Goal: Task Accomplishment & Management: Manage account settings

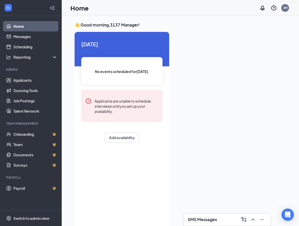
click at [121, 62] on div "No events scheduled for today ." at bounding box center [121, 71] width 81 height 28
click at [133, 141] on button "Add availability" at bounding box center [122, 138] width 34 height 10
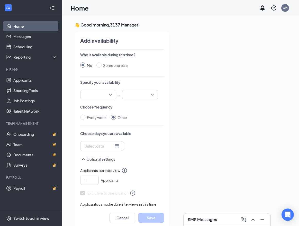
scroll to position [2, 0]
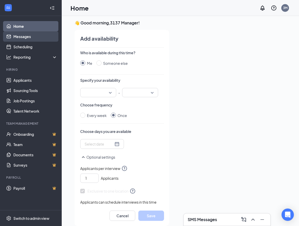
click at [18, 37] on link "Messages" at bounding box center [35, 36] width 44 height 10
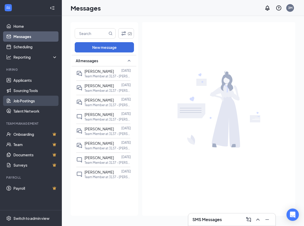
click at [30, 104] on link "Job Postings" at bounding box center [35, 101] width 44 height 10
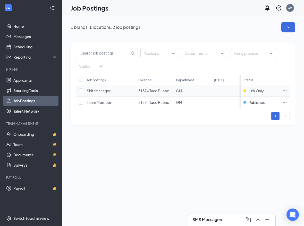
click at [83, 91] on td at bounding box center [80, 91] width 8 height 12
click at [82, 91] on input "checkbox" at bounding box center [81, 91] width 5 height 5
checkbox input "true"
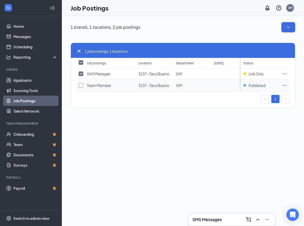
click at [81, 85] on input "checkbox" at bounding box center [81, 85] width 5 height 5
checkbox input "true"
click at [222, 65] on th "[DATE]" at bounding box center [230, 63] width 38 height 10
click at [274, 103] on link "1" at bounding box center [275, 99] width 8 height 8
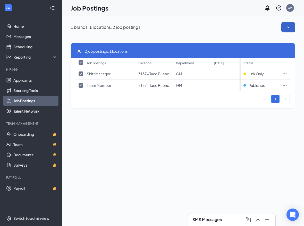
click at [288, 28] on icon "SmallChevronDown" at bounding box center [287, 27] width 5 height 5
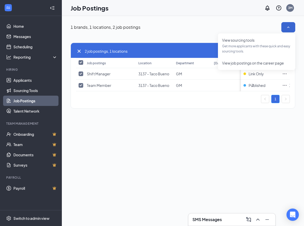
click at [207, 120] on div "1 brands, 1 locations, 2 job postings 2 job postings, 1 locations Job postings …" at bounding box center [183, 68] width 242 height 104
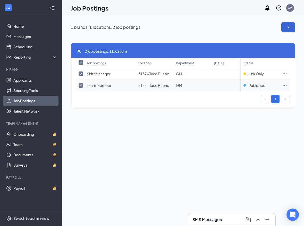
click at [99, 84] on span "Team Member" at bounding box center [99, 85] width 24 height 5
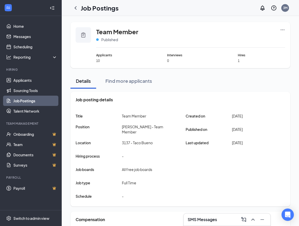
click at [106, 54] on span "Applicants" at bounding box center [119, 55] width 47 height 5
click at [29, 34] on link "Messages" at bounding box center [35, 36] width 44 height 10
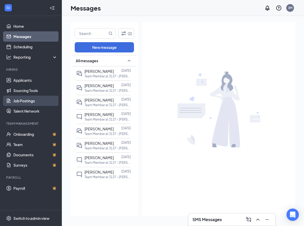
click at [30, 104] on link "Job Postings" at bounding box center [35, 101] width 44 height 10
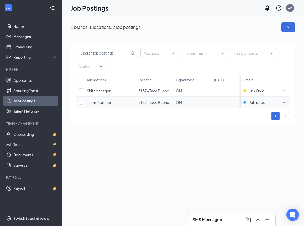
click at [99, 102] on span "Team Member" at bounding box center [99, 102] width 24 height 5
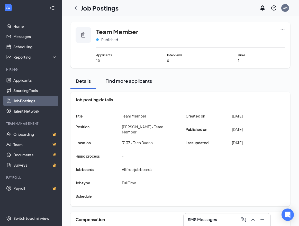
click at [132, 84] on div "Find more applicants" at bounding box center [129, 81] width 47 height 6
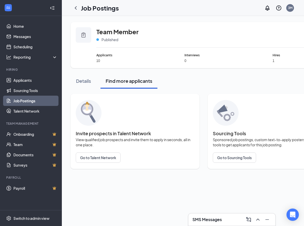
click at [132, 163] on link "Go to Talent Network" at bounding box center [135, 158] width 118 height 10
click at [9, 8] on icon "WorkstreamLogo" at bounding box center [8, 7] width 5 height 5
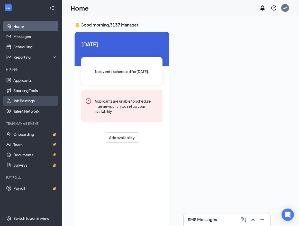
click at [19, 101] on link "Job Postings" at bounding box center [35, 101] width 44 height 10
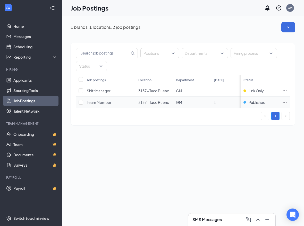
click at [108, 105] on div "Team Member" at bounding box center [99, 102] width 24 height 5
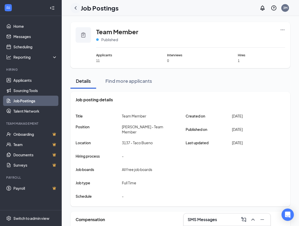
click at [75, 8] on icon "ChevronLeft" at bounding box center [76, 7] width 2 height 3
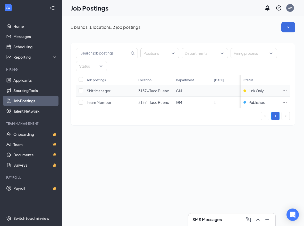
click at [100, 91] on span "Shift Manager" at bounding box center [99, 91] width 24 height 5
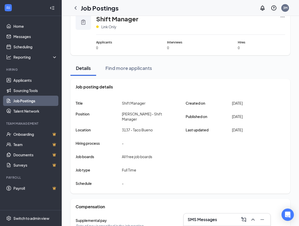
scroll to position [8, 0]
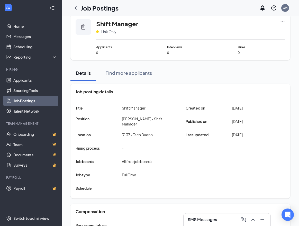
click at [283, 23] on icon "Ellipses" at bounding box center [282, 21] width 5 height 5
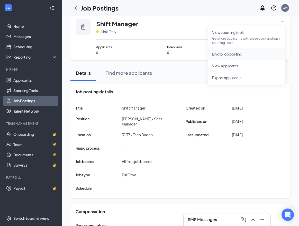
click at [230, 54] on span "Link to job posting" at bounding box center [227, 54] width 30 height 5
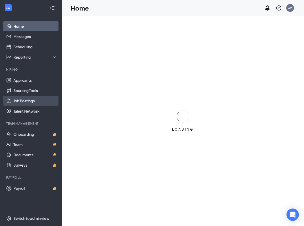
click at [28, 103] on link "Job Postings" at bounding box center [35, 101] width 44 height 10
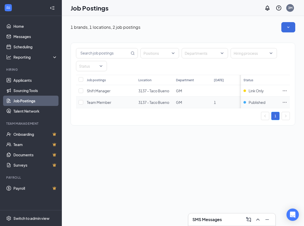
click at [98, 102] on span "Team Member" at bounding box center [99, 102] width 24 height 5
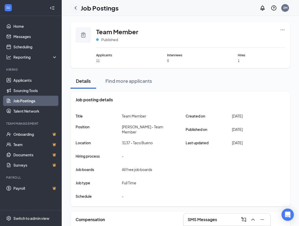
click at [77, 8] on icon "ChevronLeft" at bounding box center [76, 8] width 6 height 6
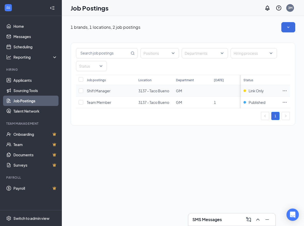
click at [103, 89] on span "Shift Manager" at bounding box center [99, 91] width 24 height 5
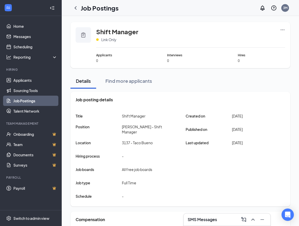
click at [281, 30] on icon "Ellipses" at bounding box center [283, 29] width 4 height 1
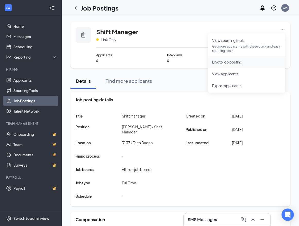
click at [239, 60] on span "Link to job posting" at bounding box center [227, 62] width 30 height 5
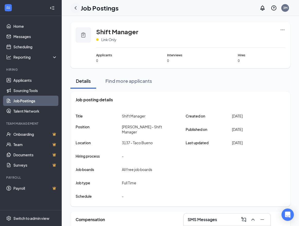
click at [76, 8] on icon "ChevronLeft" at bounding box center [76, 8] width 6 height 6
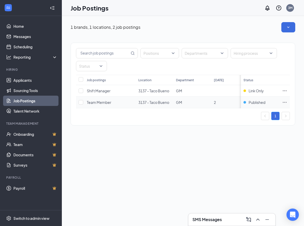
click at [108, 101] on span "Team Member" at bounding box center [99, 102] width 24 height 5
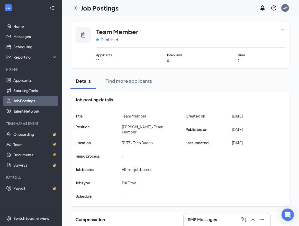
click at [285, 31] on div "Team Member Published Applicants 11 Interviews 0 Hires 1" at bounding box center [181, 45] width 220 height 46
click at [281, 31] on icon "Ellipses" at bounding box center [282, 29] width 5 height 5
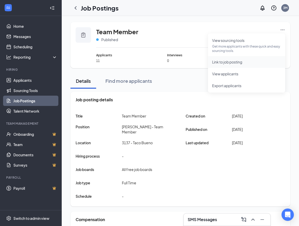
click at [236, 63] on span "Link to job posting" at bounding box center [227, 62] width 30 height 5
